Goal: Register for event/course

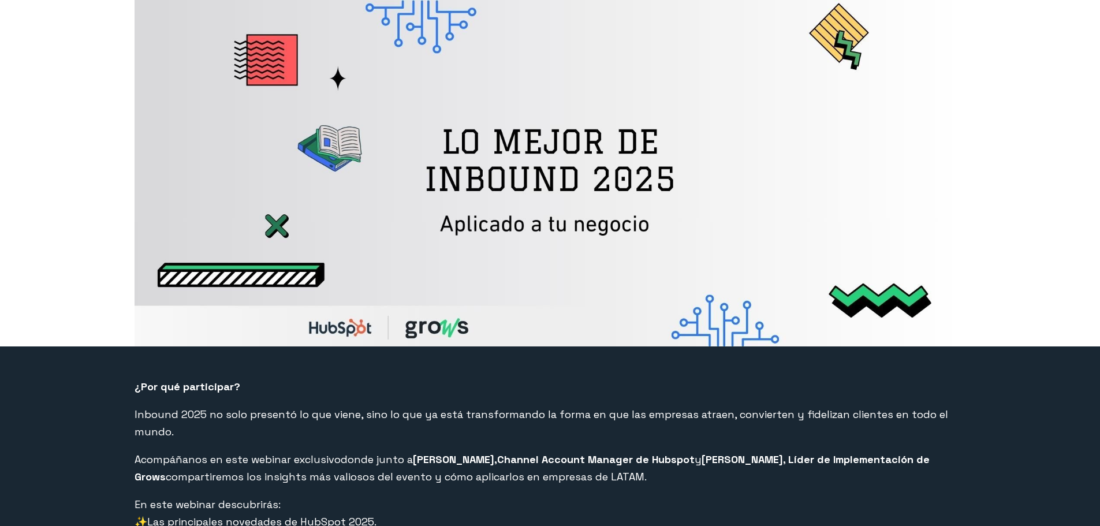
select select "CO"
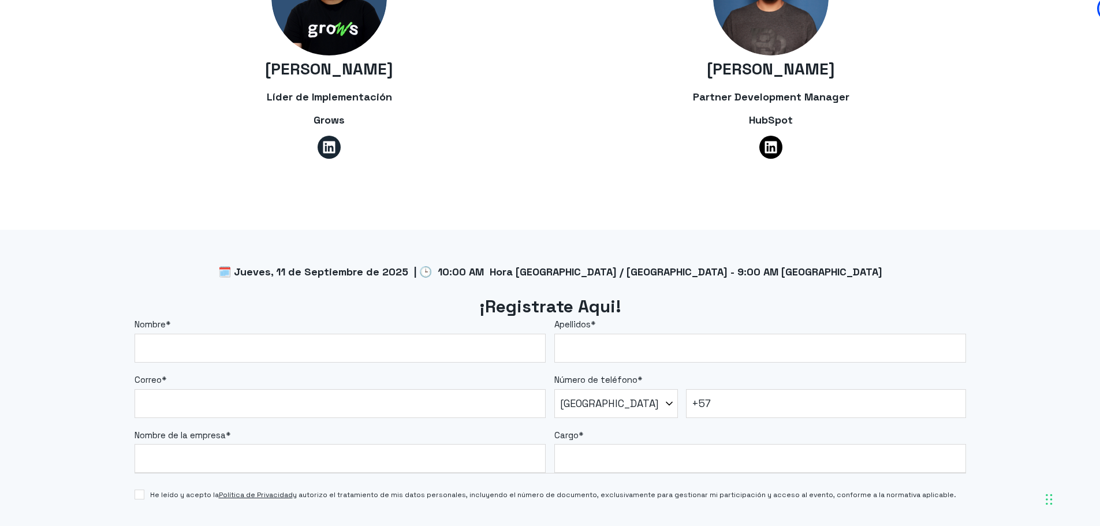
scroll to position [924, 0]
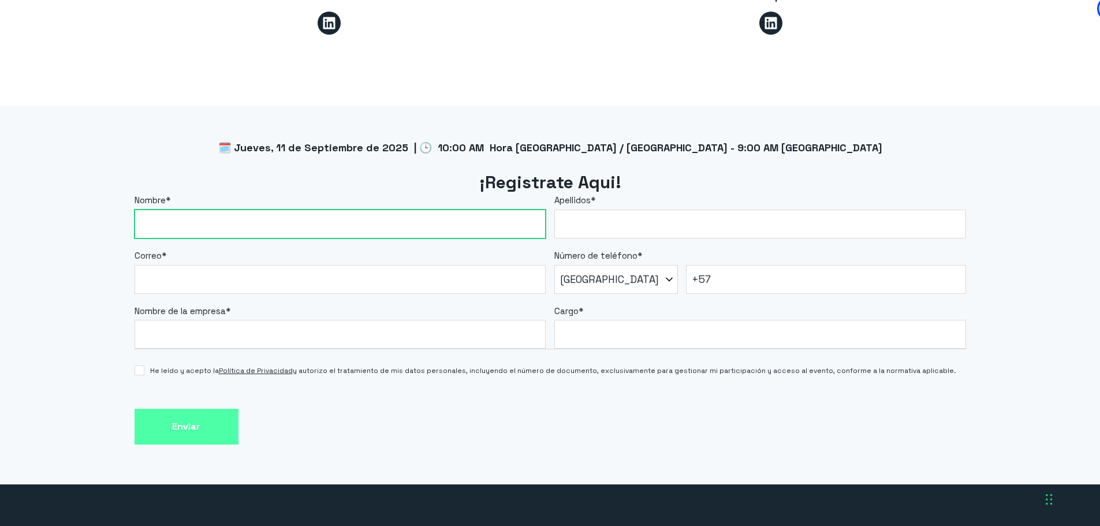
click at [288, 216] on input "Nombre *" at bounding box center [341, 224] width 412 height 29
type input "[PERSON_NAME]"
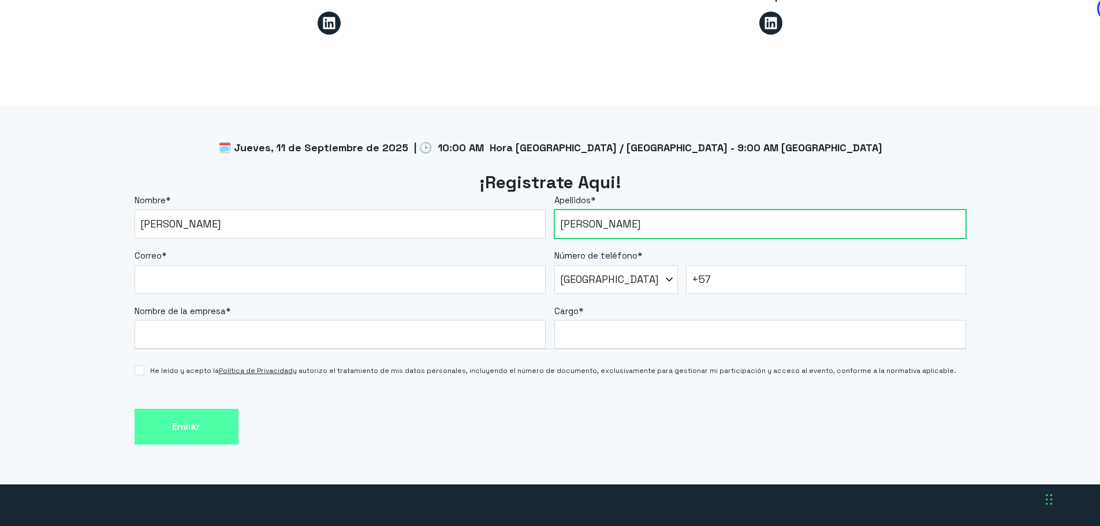
type input "[PERSON_NAME]"
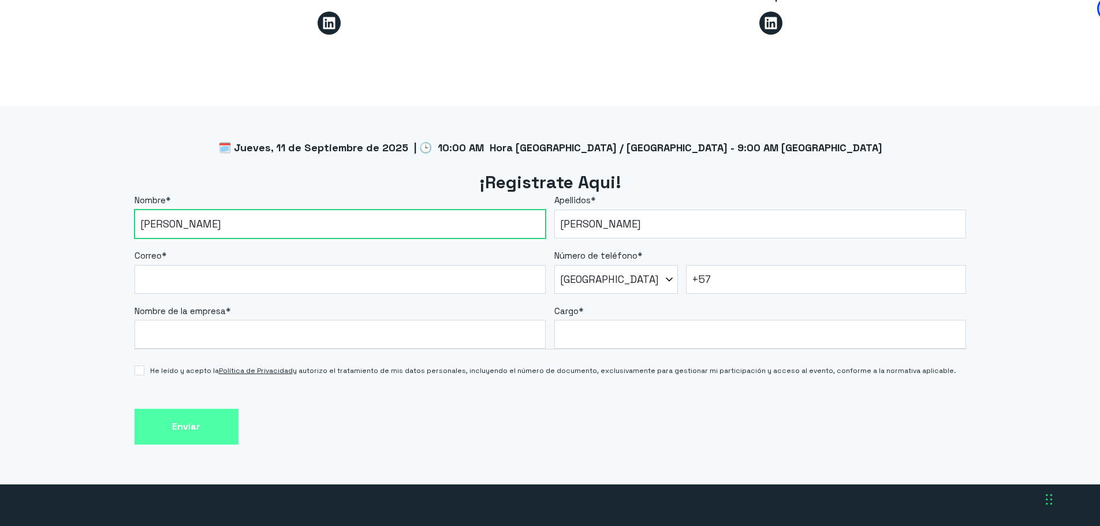
click at [210, 210] on input "[PERSON_NAME]" at bounding box center [341, 224] width 412 height 29
type input "[PERSON_NAME]"
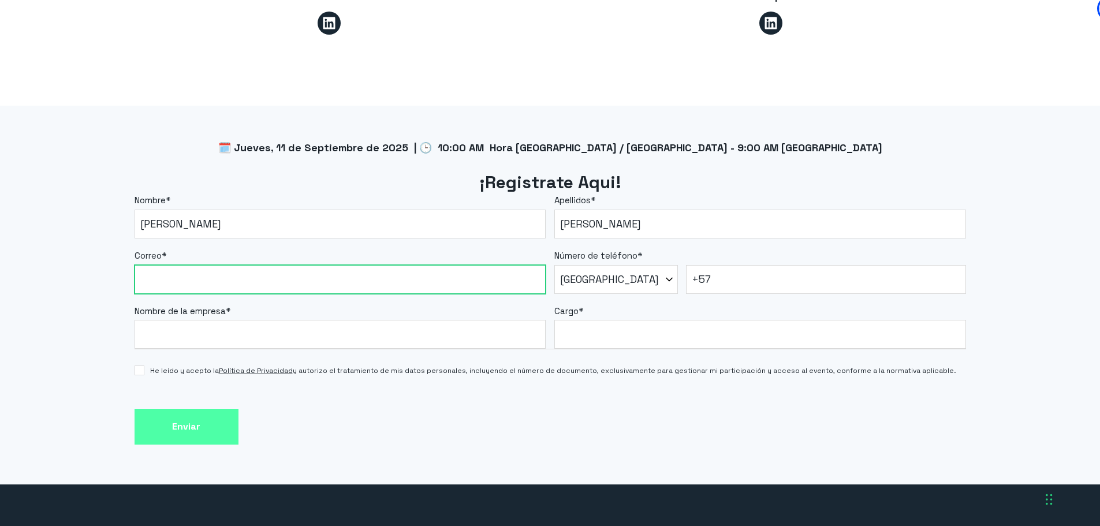
click at [225, 266] on input "Correo *" at bounding box center [341, 279] width 412 height 29
type input "[EMAIL_ADDRESS][DOMAIN_NAME]"
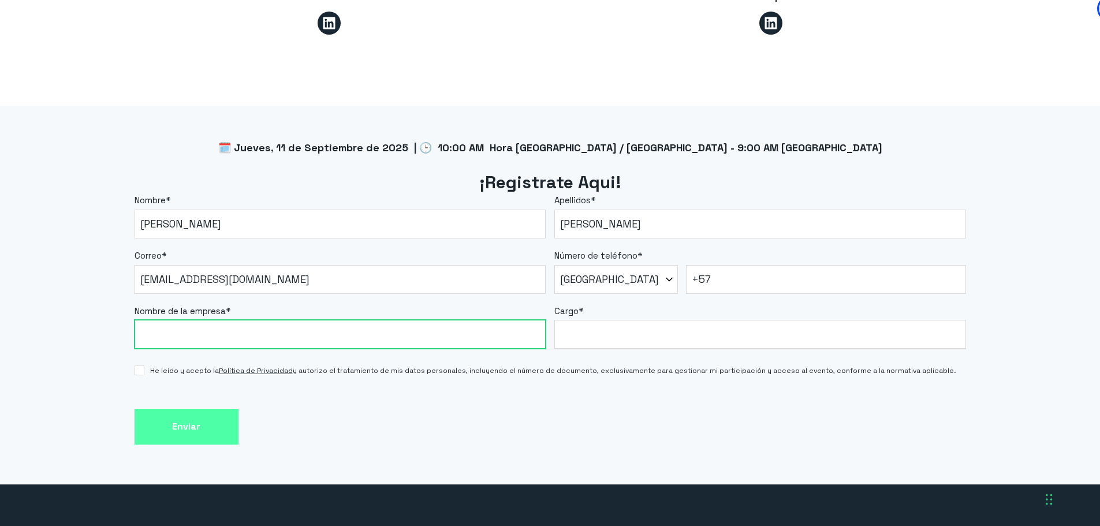
click at [224, 320] on input "Nombre de la empresa *" at bounding box center [341, 334] width 412 height 29
type input "Sunny App"
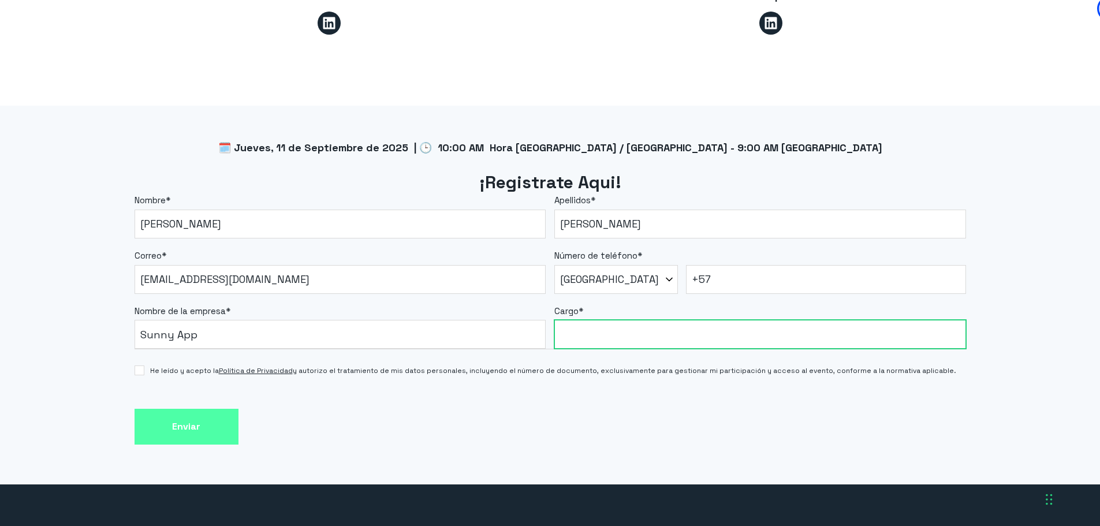
click at [626, 326] on input "Cargo *" at bounding box center [760, 334] width 412 height 29
type input "Head of Marketing"
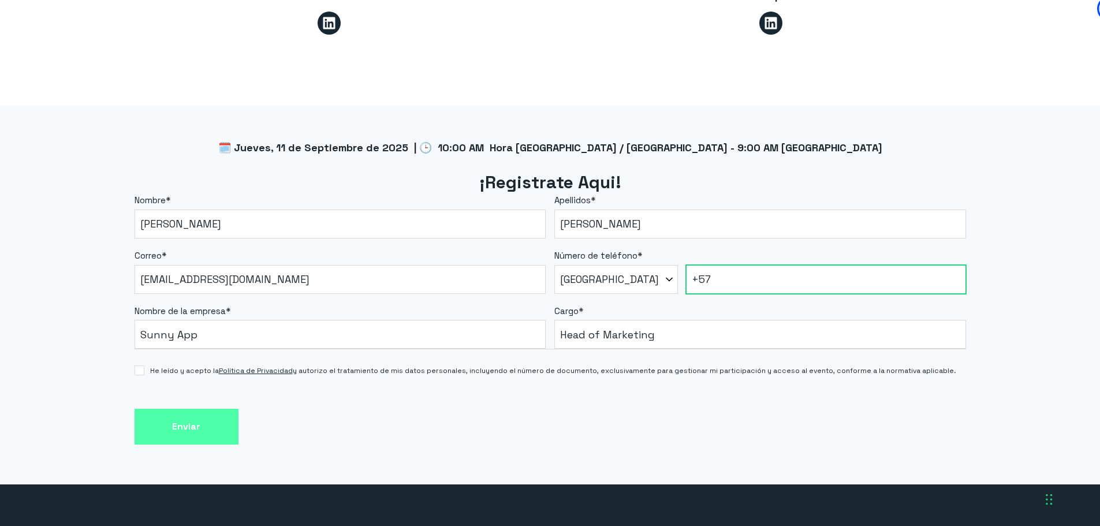
click at [787, 274] on input "+57" at bounding box center [826, 279] width 280 height 29
type input "[PHONE_NUMBER]"
click at [133, 347] on div "🗓️ Jueves, 11 de Septiembre de 2025 | 🕒 10:00 AM Hora [GEOGRAPHIC_DATA] / [GEOG…" at bounding box center [550, 295] width 1100 height 379
click at [139, 365] on input "He leído y acepto la Política de Privacidad y autorizo el tratamiento de mis da…" at bounding box center [140, 370] width 10 height 10
checkbox input "true"
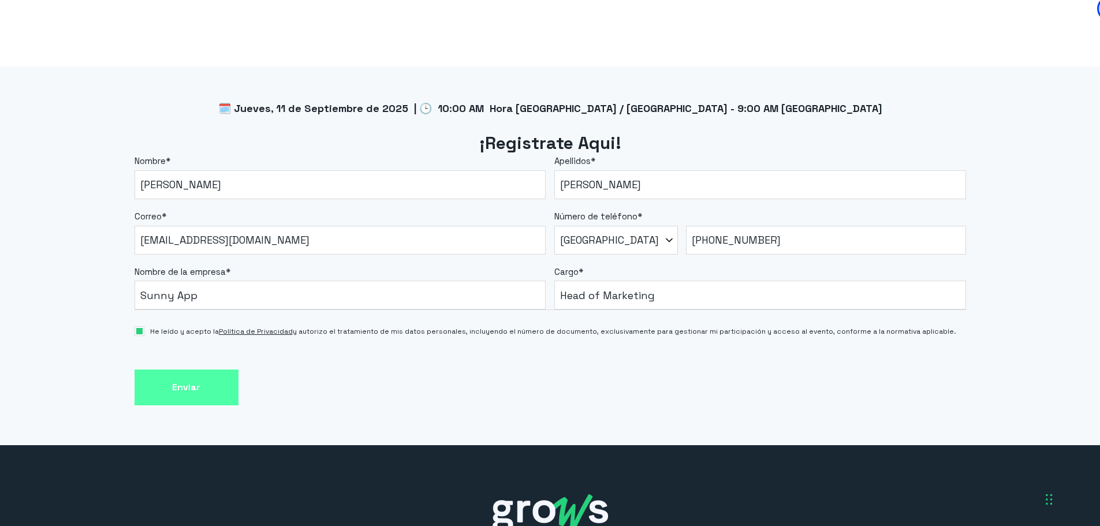
scroll to position [1000, 0]
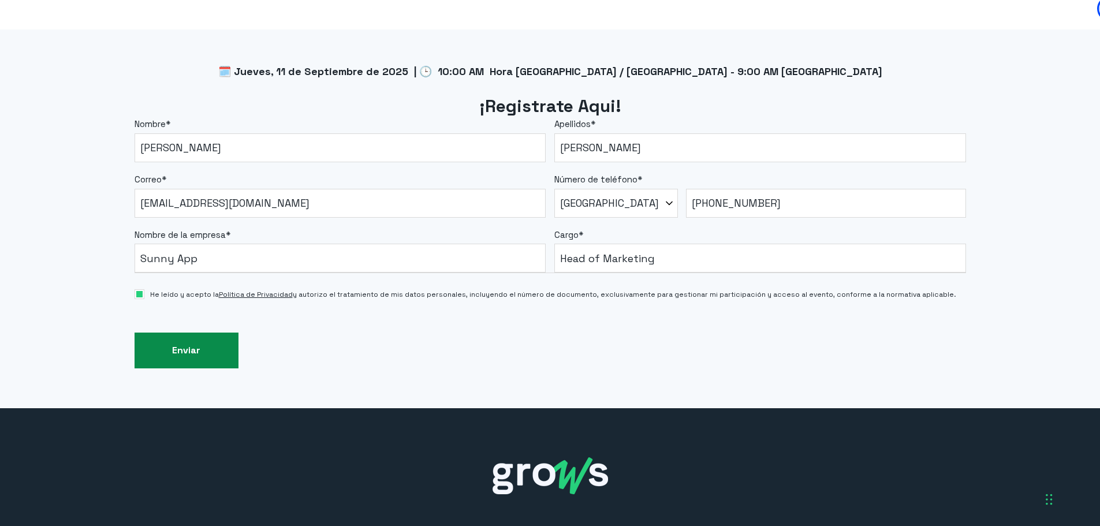
click at [206, 336] on input "Enviar" at bounding box center [187, 351] width 104 height 36
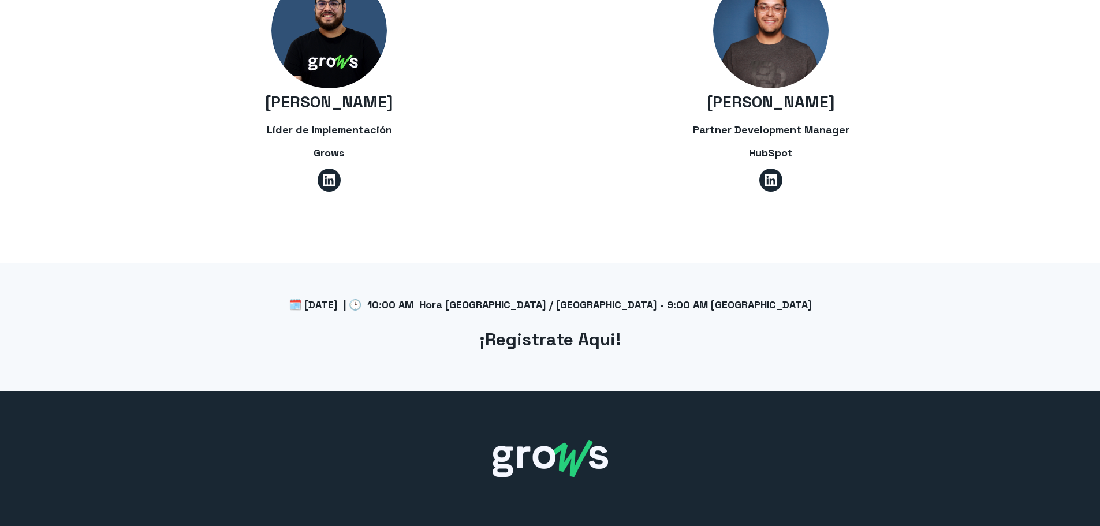
select select "CO"
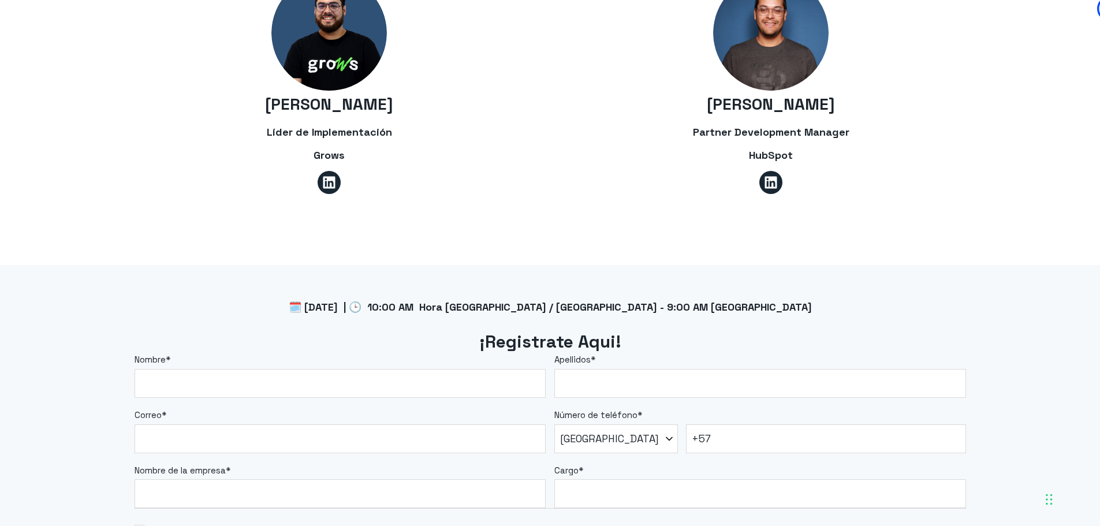
scroll to position [767, 0]
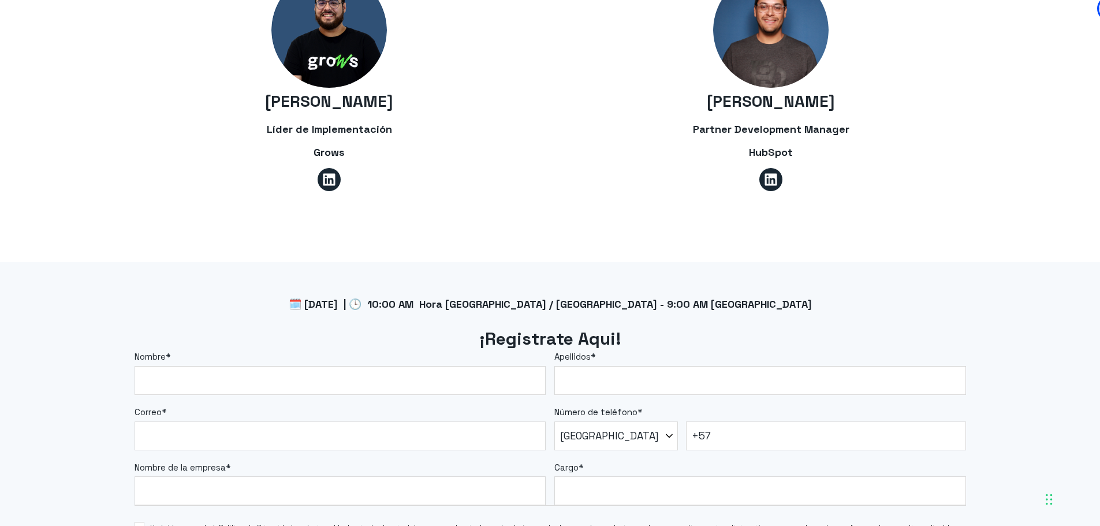
click at [494, 350] on div "Nombre *" at bounding box center [341, 372] width 412 height 44
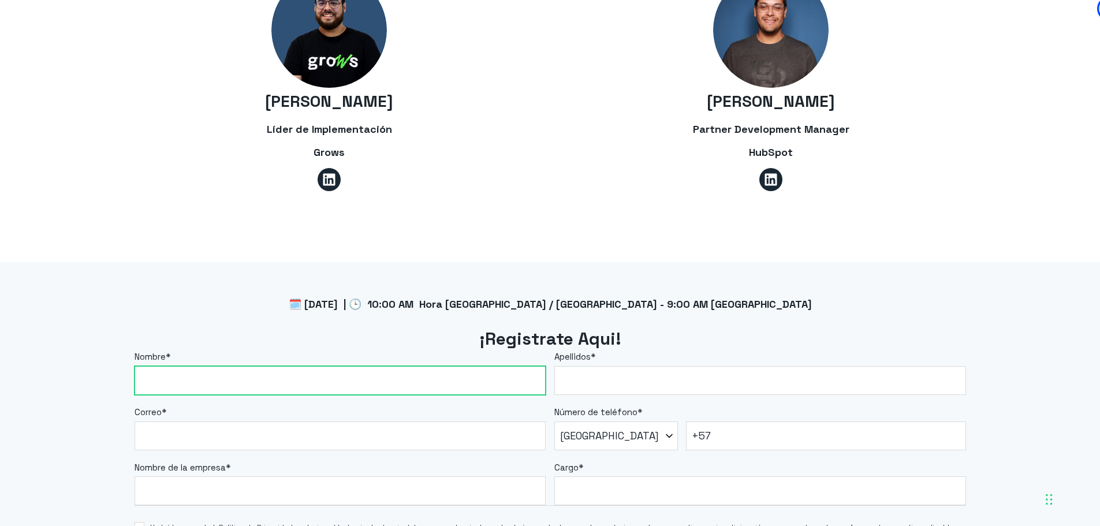
click at [420, 366] on input "Nombre *" at bounding box center [341, 380] width 412 height 29
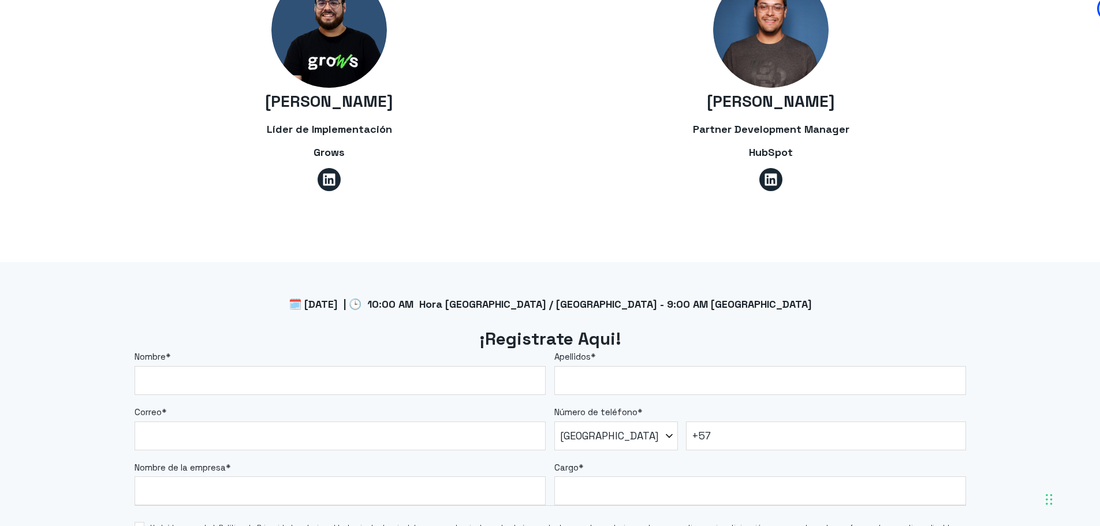
click at [251, 267] on div "🗓️ Jueves, 11 de Septiembre de 2025 | 🕒 10:00 AM Hora [GEOGRAPHIC_DATA] / [GEOG…" at bounding box center [550, 287] width 831 height 51
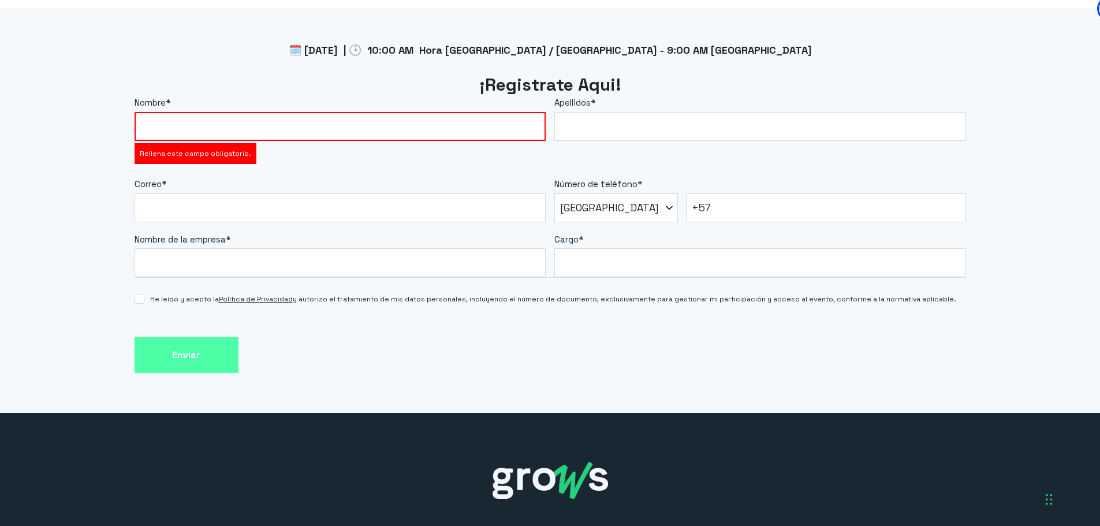
scroll to position [1026, 0]
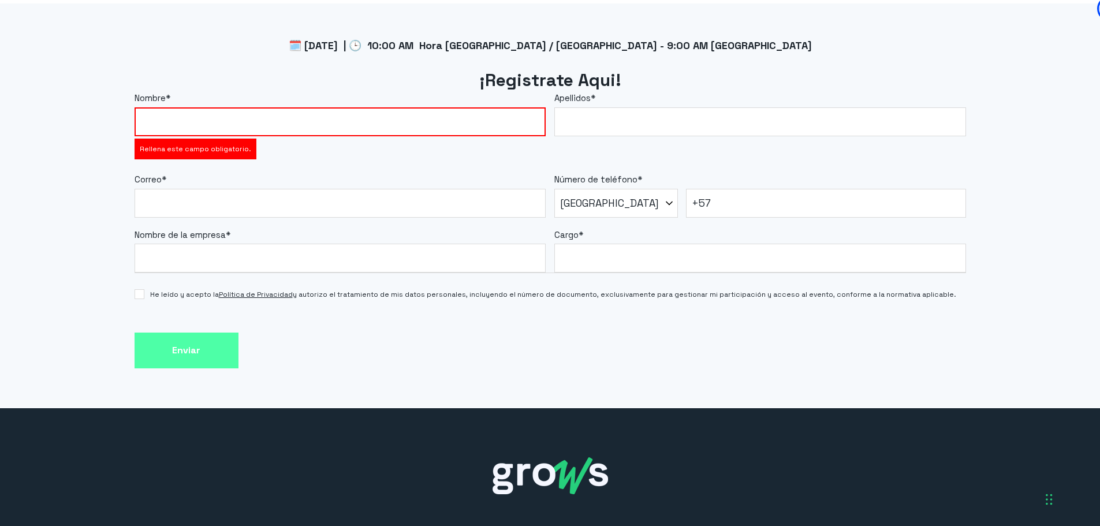
click at [82, 172] on div "🗓️ Jueves, 11 de Septiembre de 2025 | 🕒 10:00 AM Hora Colombia / Perú - 9:00 AM…" at bounding box center [550, 205] width 1100 height 405
